Goal: Transaction & Acquisition: Purchase product/service

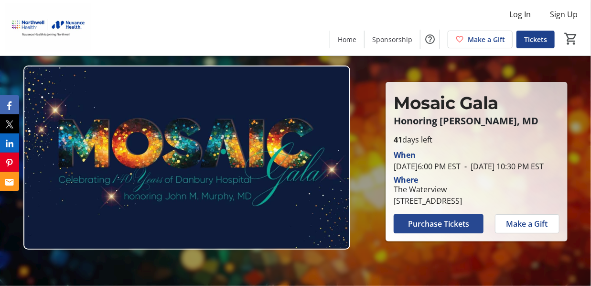
click at [436, 228] on span "Purchase Tickets" at bounding box center [438, 223] width 61 height 11
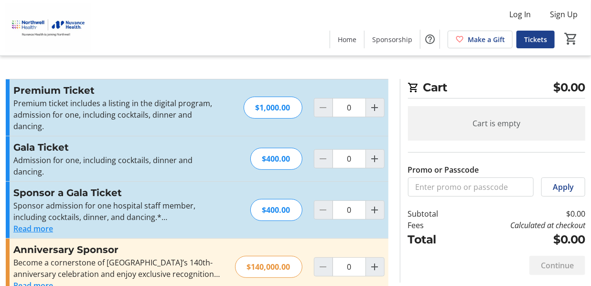
click at [48, 223] on button "Read more" at bounding box center [33, 228] width 40 height 11
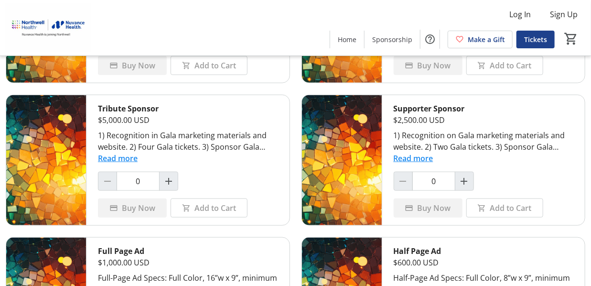
scroll to position [255, 0]
